Goal: Navigation & Orientation: Find specific page/section

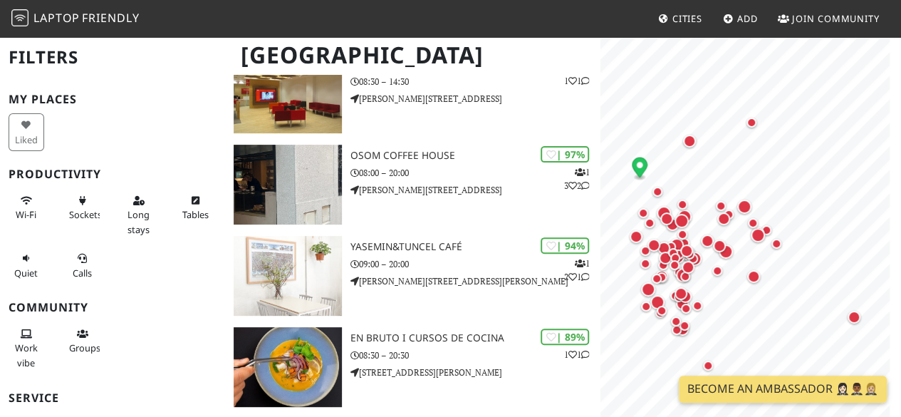
scroll to position [115, 0]
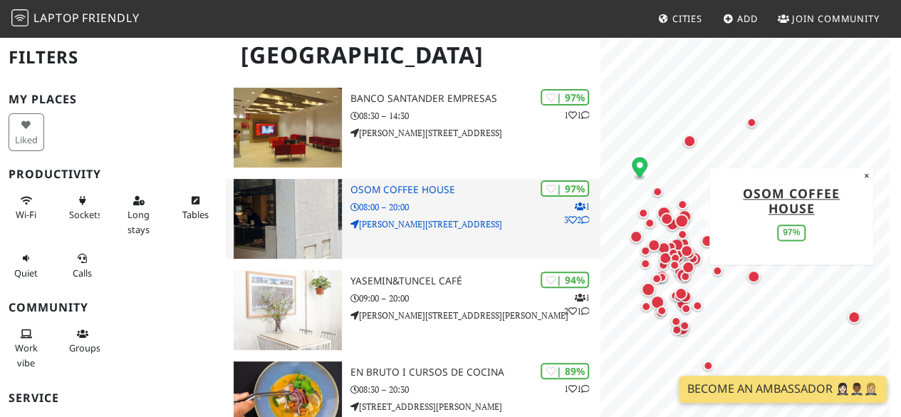
click at [452, 208] on p "08:00 – 20:00" at bounding box center [476, 207] width 250 height 14
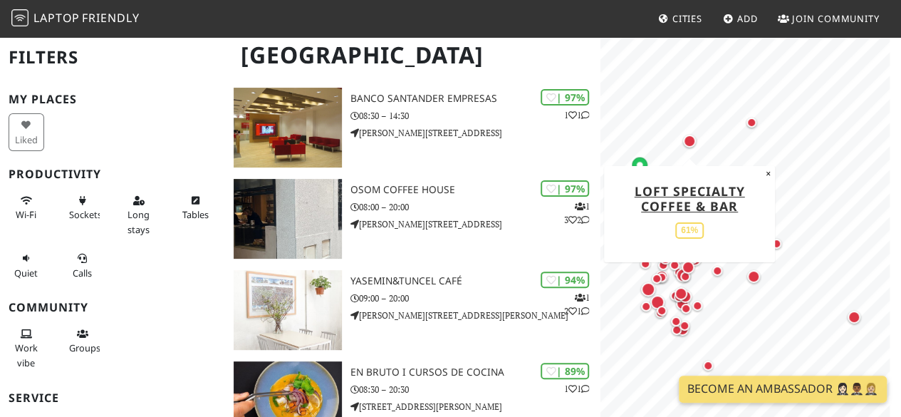
click at [695, 136] on div "Map marker" at bounding box center [689, 141] width 29 height 29
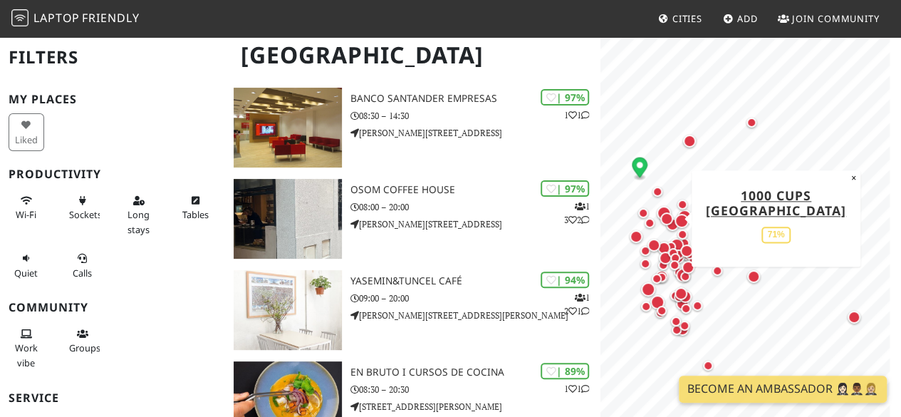
click at [671, 224] on div "Map marker" at bounding box center [667, 218] width 29 height 29
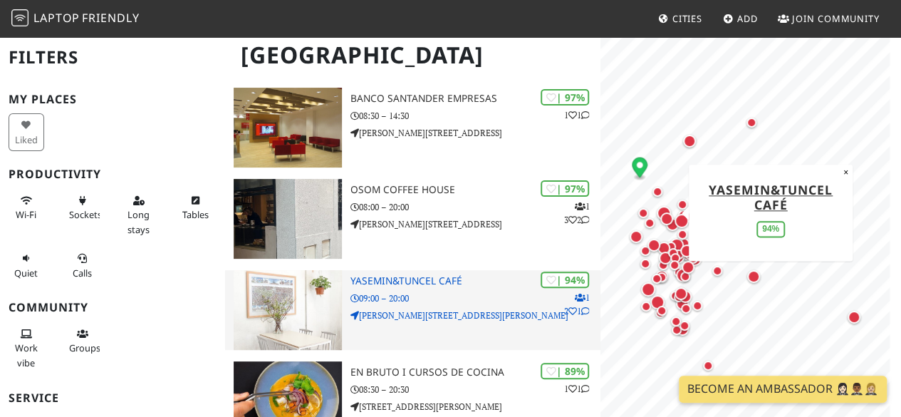
click at [431, 280] on h3 "yasemin&tuncel café" at bounding box center [476, 281] width 250 height 12
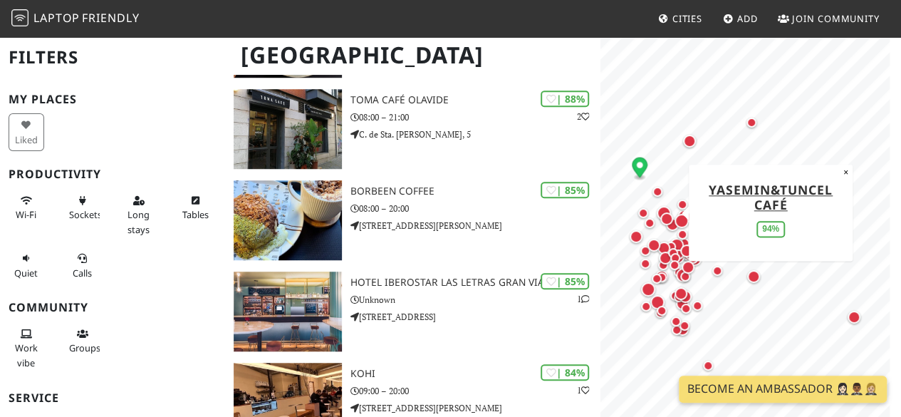
scroll to position [504, 0]
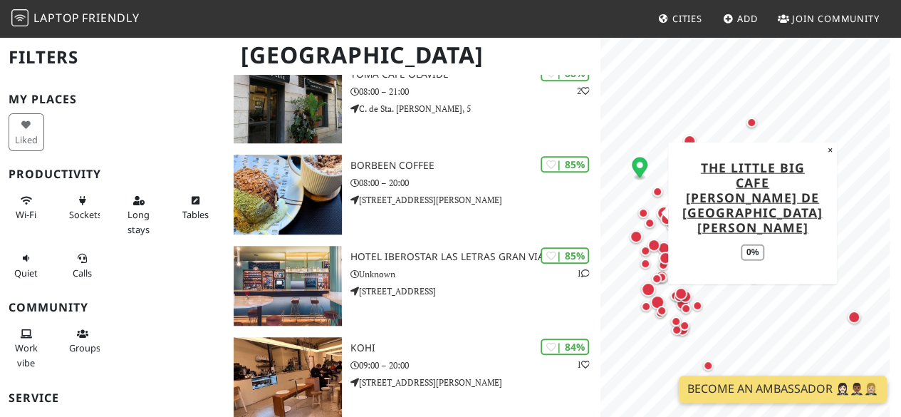
click at [647, 222] on div "Map marker" at bounding box center [643, 213] width 29 height 29
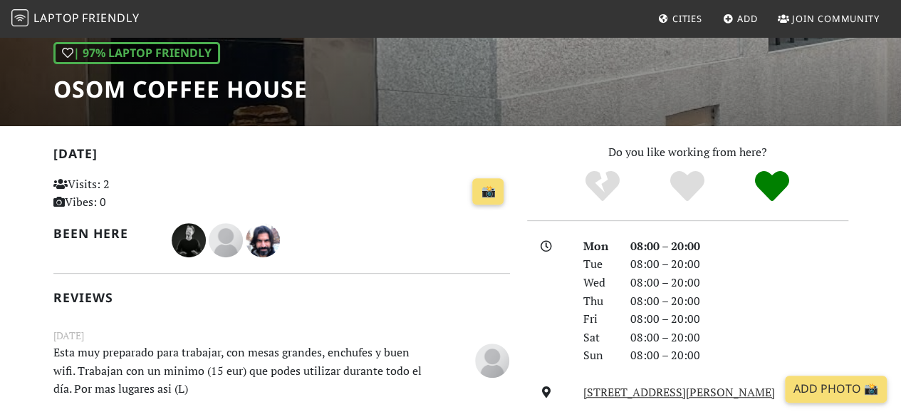
scroll to position [177, 0]
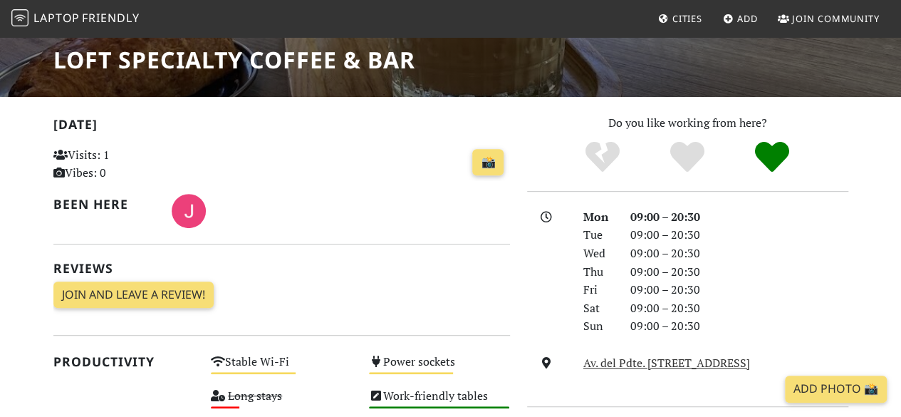
scroll to position [79, 0]
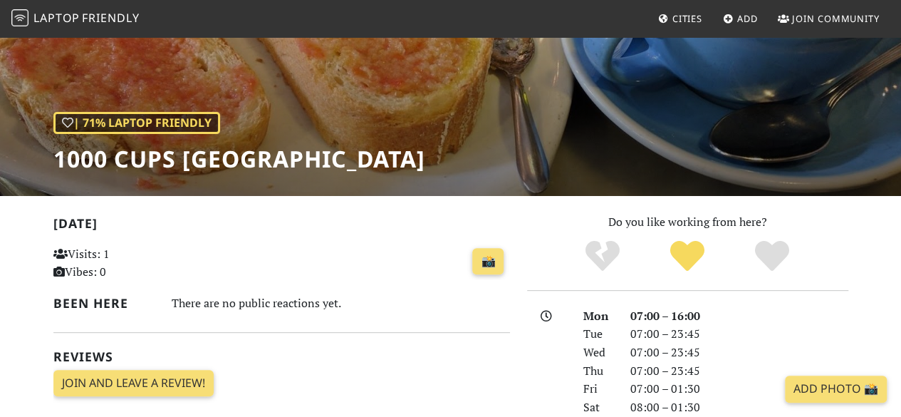
scroll to position [118, 0]
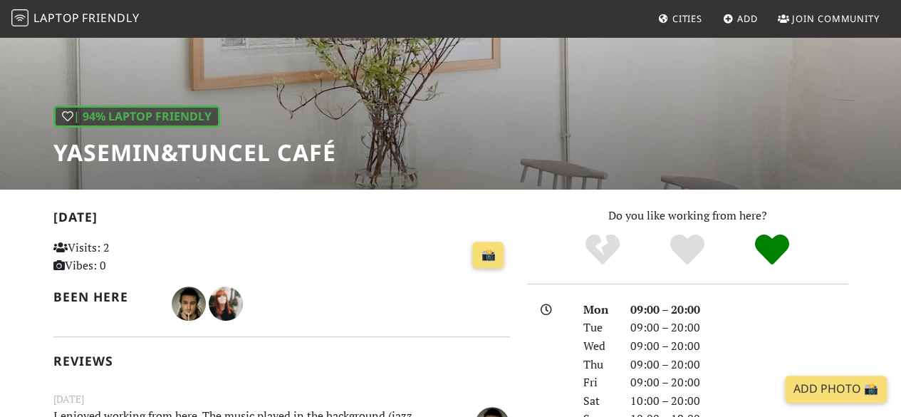
scroll to position [135, 0]
